Goal: Check status

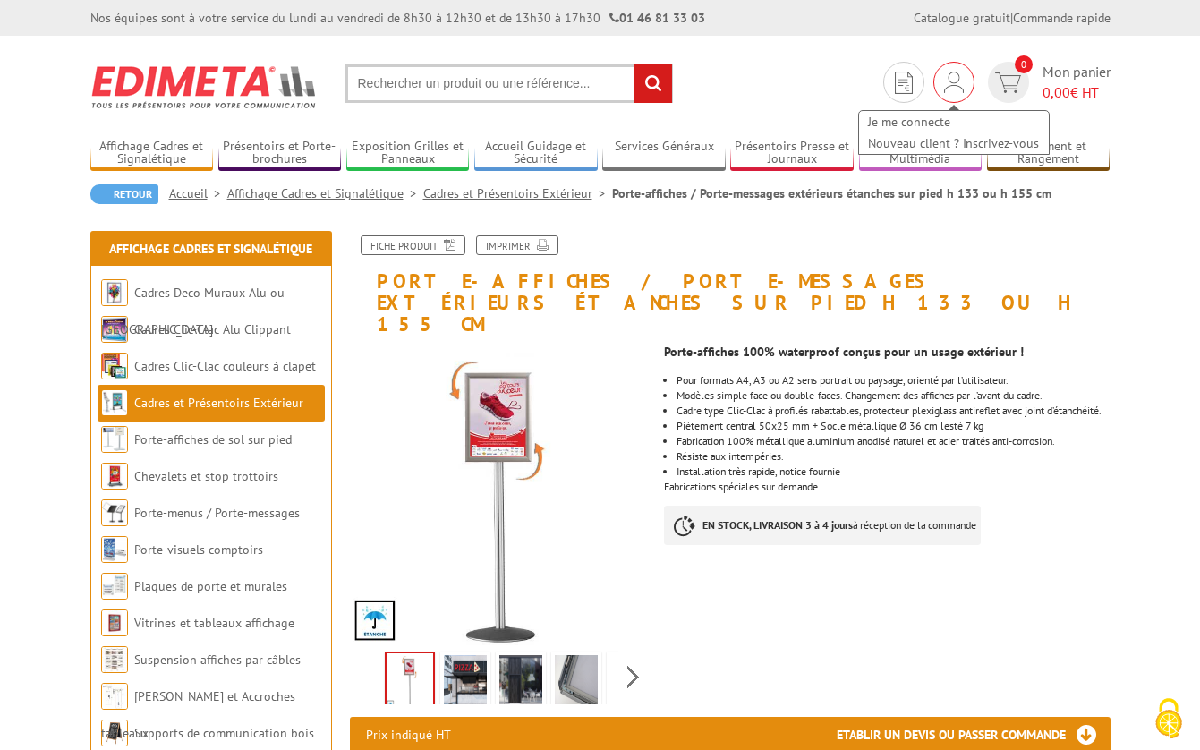
click at [954, 81] on img at bounding box center [954, 82] width 20 height 21
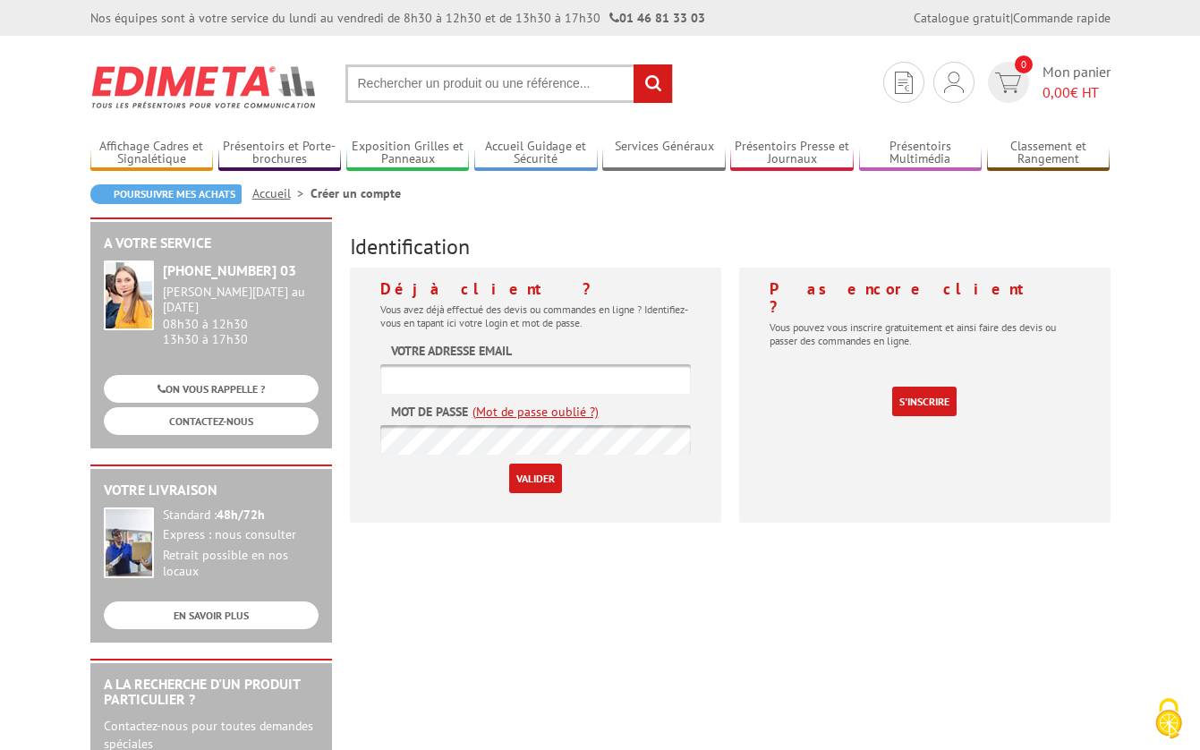
click at [499, 372] on input "text" at bounding box center [535, 379] width 311 height 30
type input "[EMAIL_ADDRESS][DOMAIN_NAME]"
click at [509, 464] on input "Valider" at bounding box center [535, 479] width 53 height 30
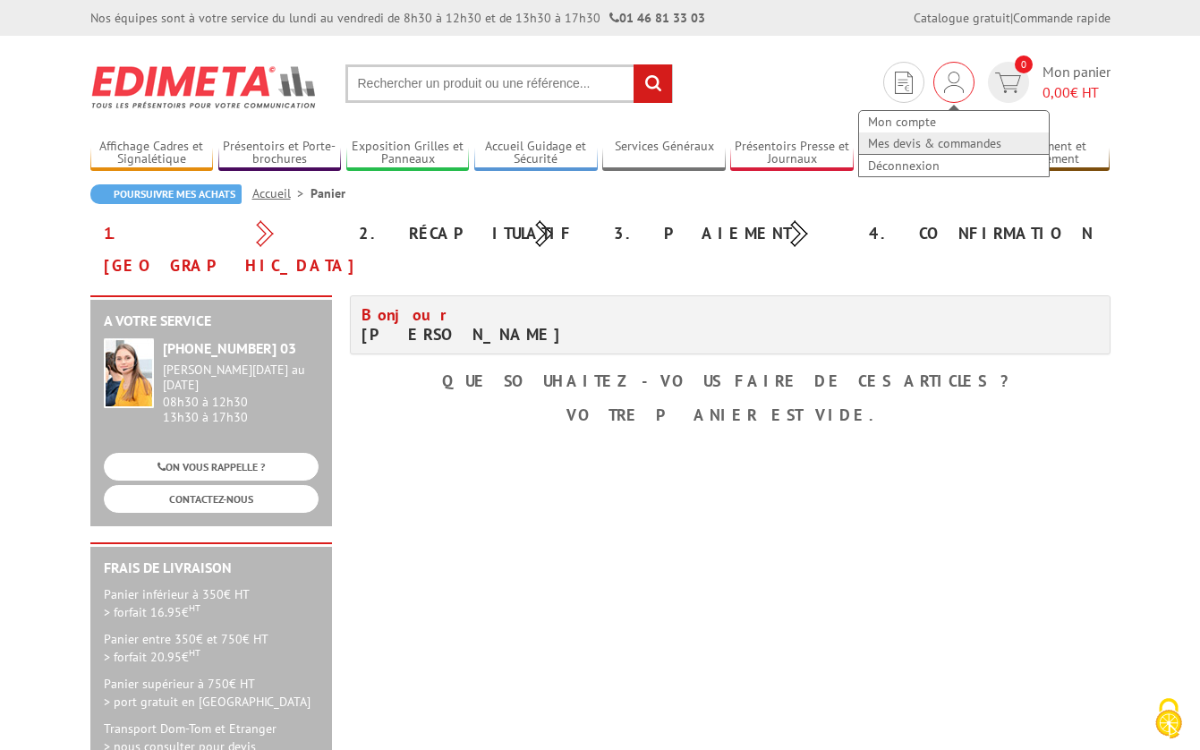
click at [931, 143] on link "Mes devis & commandes" at bounding box center [954, 142] width 190 height 21
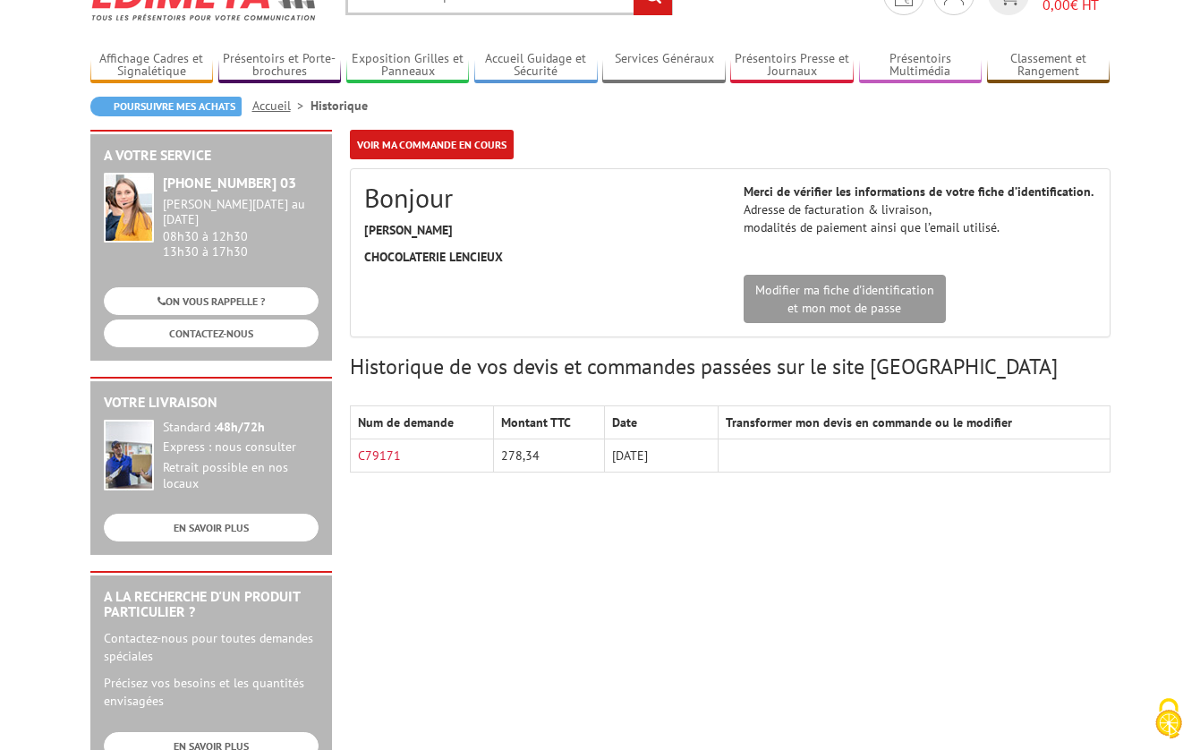
scroll to position [90, 0]
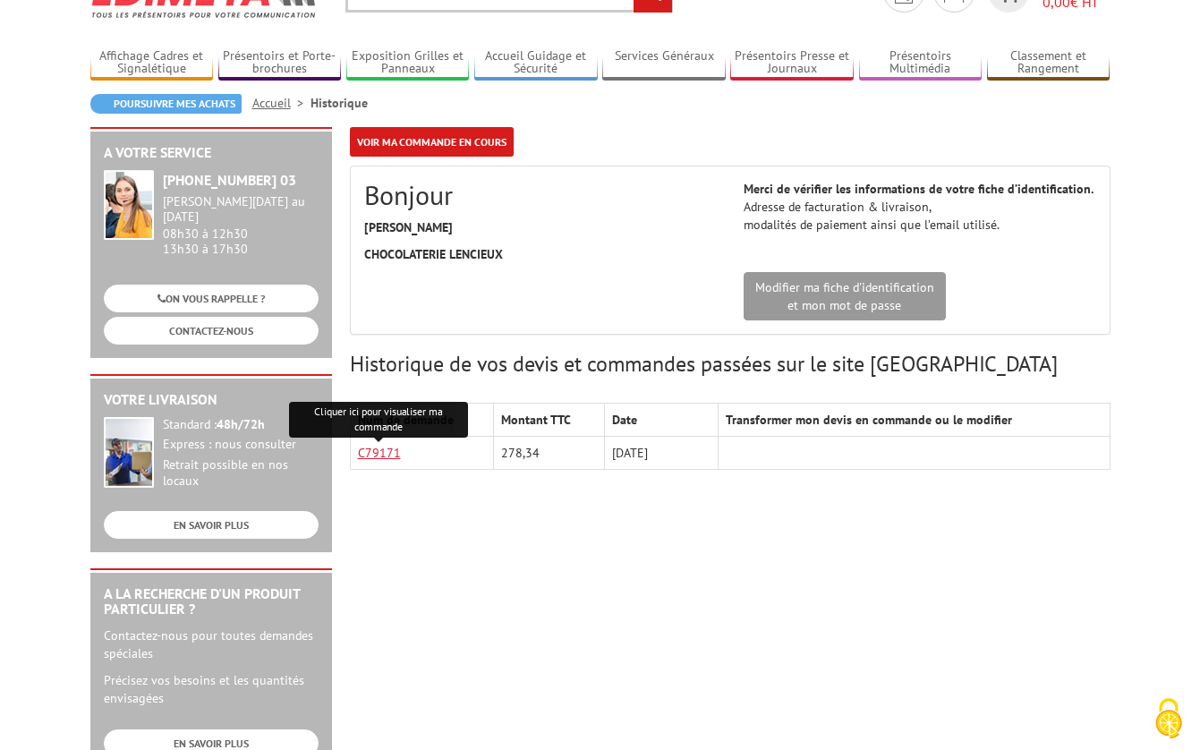
click at [379, 451] on link "C79171" at bounding box center [379, 453] width 43 height 16
